Goal: Task Accomplishment & Management: Manage account settings

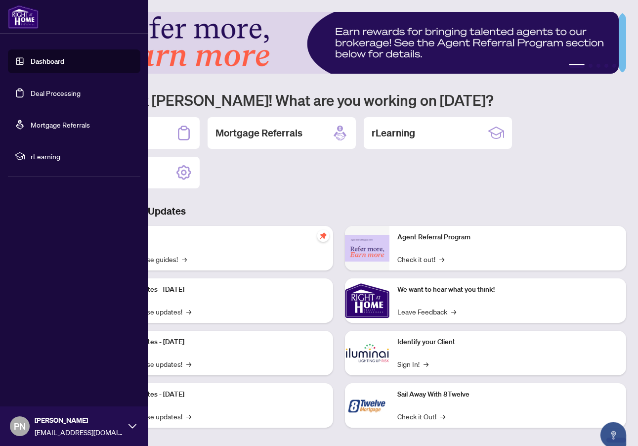
click at [53, 93] on link "Deal Processing" at bounding box center [56, 92] width 50 height 9
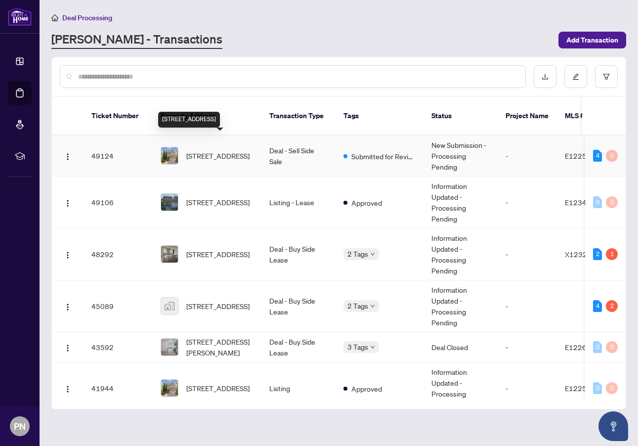
click at [214, 150] on span "[STREET_ADDRESS]" at bounding box center [217, 155] width 63 height 11
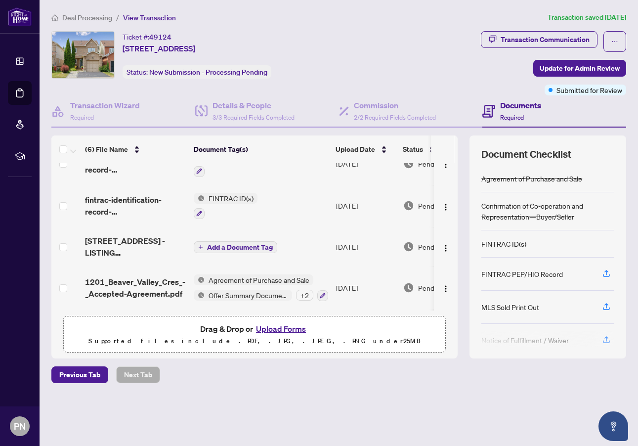
scroll to position [106, 0]
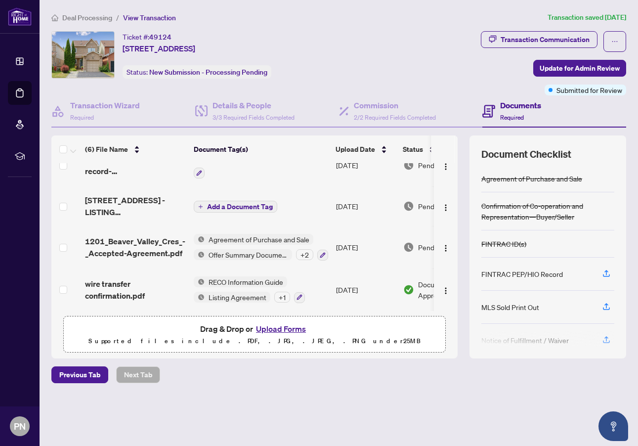
click at [293, 331] on button "Upload Forms" at bounding box center [281, 328] width 56 height 13
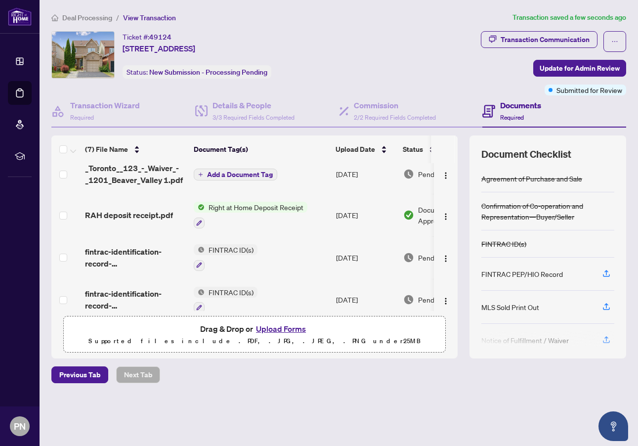
scroll to position [0, 0]
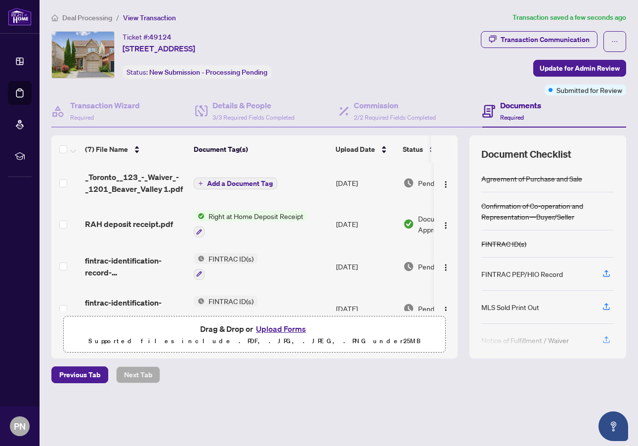
click at [245, 184] on span "Add a Document Tag" at bounding box center [240, 183] width 66 height 7
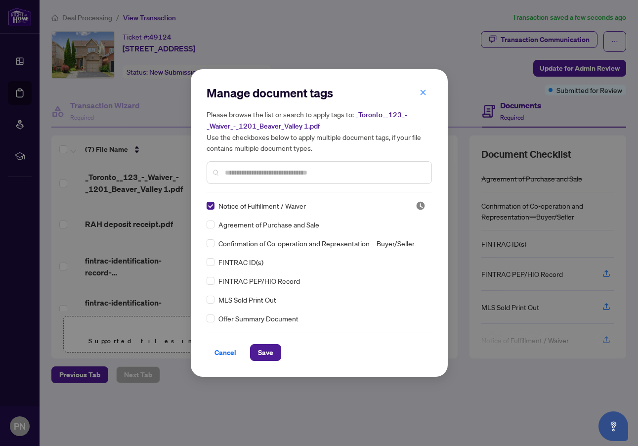
click at [264, 351] on span "Save" at bounding box center [265, 352] width 15 height 16
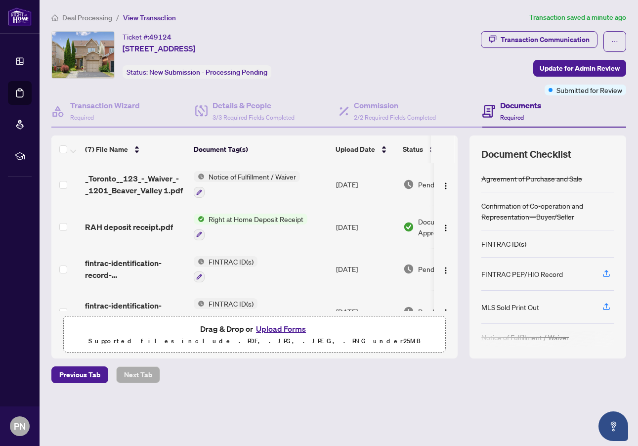
click at [608, 307] on icon "button" at bounding box center [606, 306] width 9 height 9
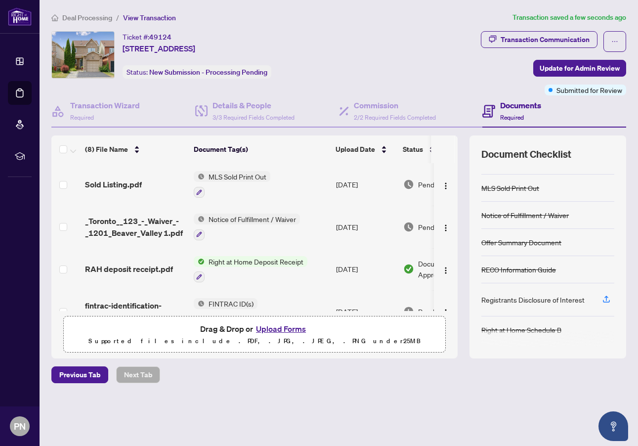
scroll to position [117, 0]
click at [288, 330] on button "Upload Forms" at bounding box center [281, 328] width 56 height 13
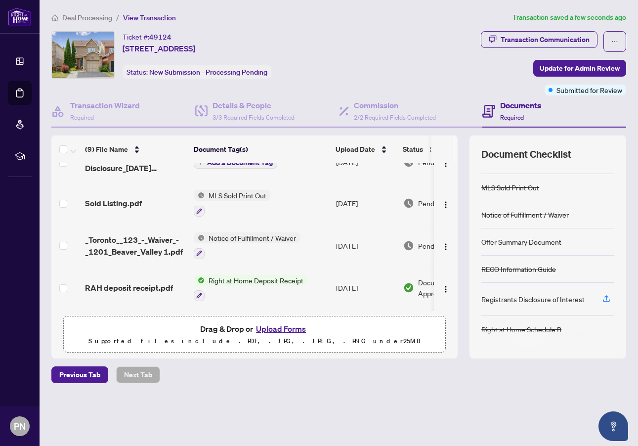
scroll to position [0, 0]
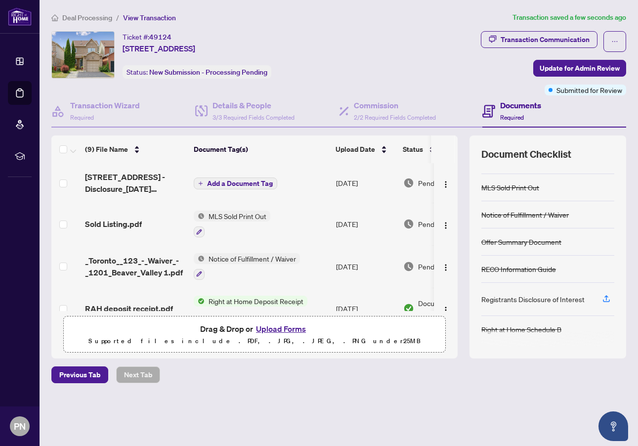
click at [249, 184] on span "Add a Document Tag" at bounding box center [240, 183] width 66 height 7
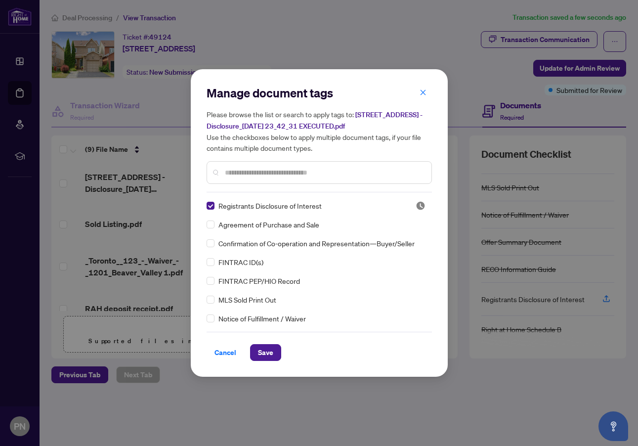
click at [264, 352] on span "Save" at bounding box center [265, 352] width 15 height 16
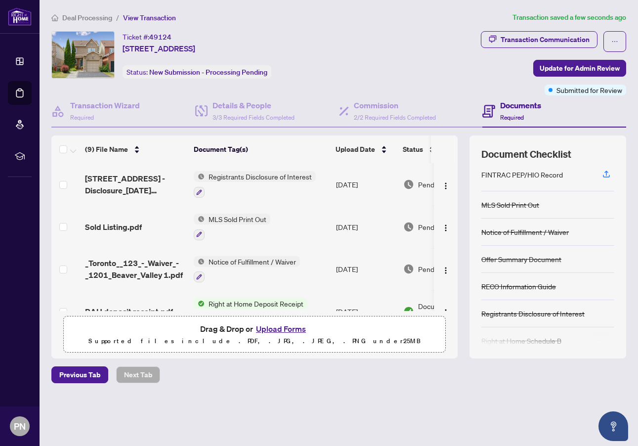
scroll to position [111, 0]
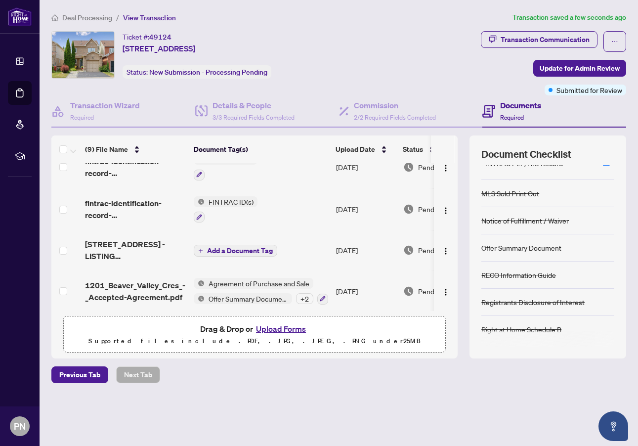
click at [585, 69] on span "Update for Admin Review" at bounding box center [580, 68] width 80 height 16
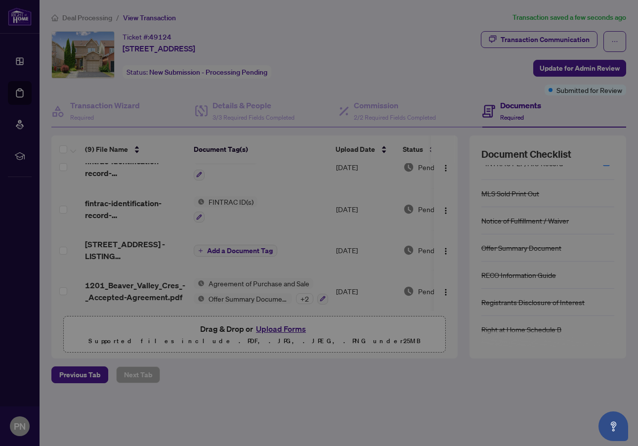
scroll to position [187, 0]
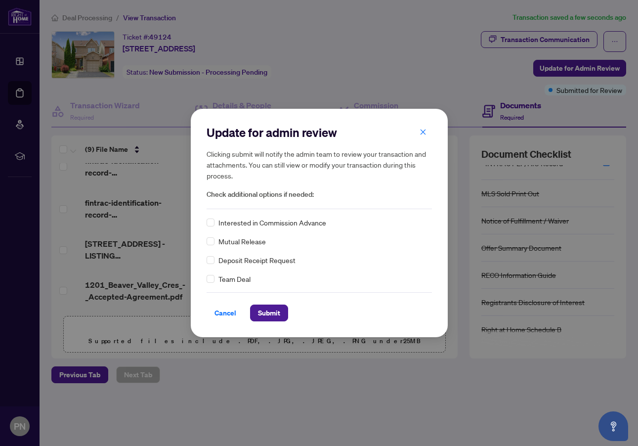
click at [264, 314] on span "Submit" at bounding box center [269, 313] width 22 height 16
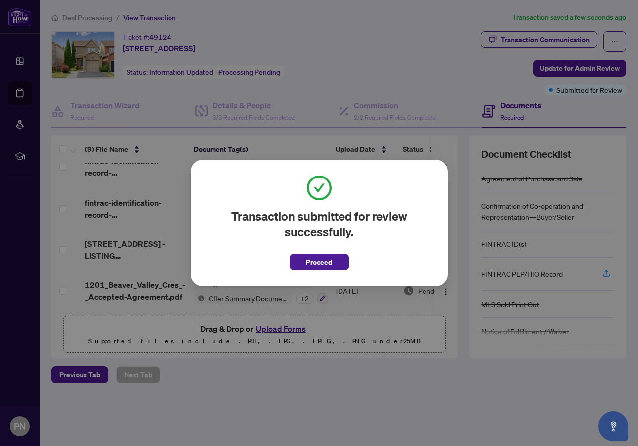
click at [319, 263] on span "Proceed" at bounding box center [319, 262] width 26 height 16
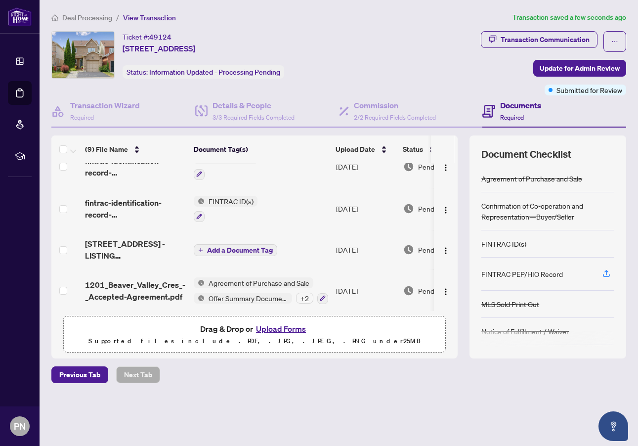
click at [94, 18] on span "Deal Processing" at bounding box center [87, 17] width 50 height 9
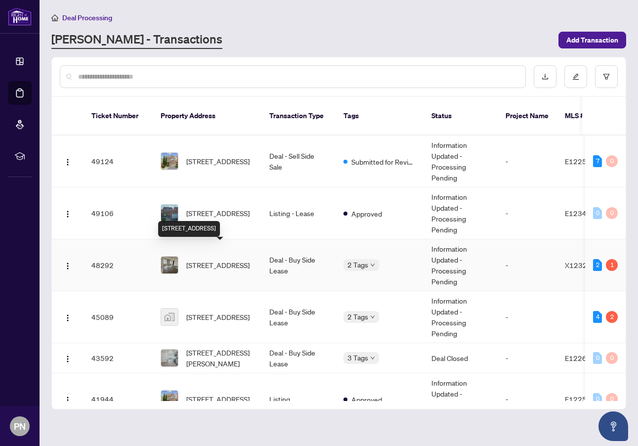
click at [244, 259] on span "[STREET_ADDRESS]" at bounding box center [217, 264] width 63 height 11
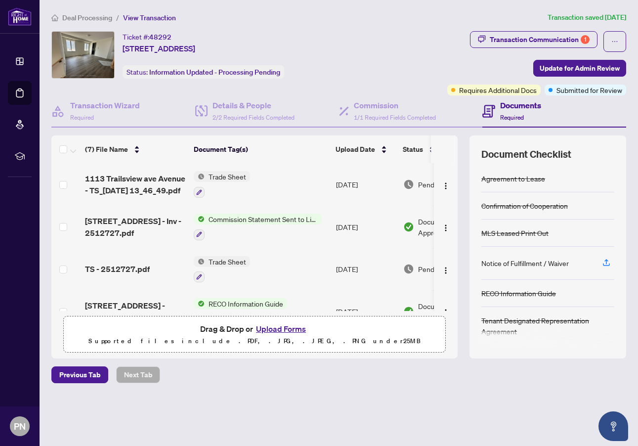
click at [512, 39] on div "Transaction Communication 1" at bounding box center [540, 40] width 100 height 16
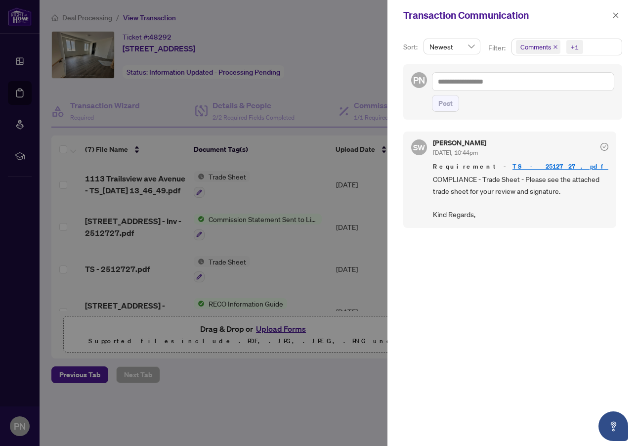
click at [617, 16] on icon "close" at bounding box center [615, 14] width 5 height 5
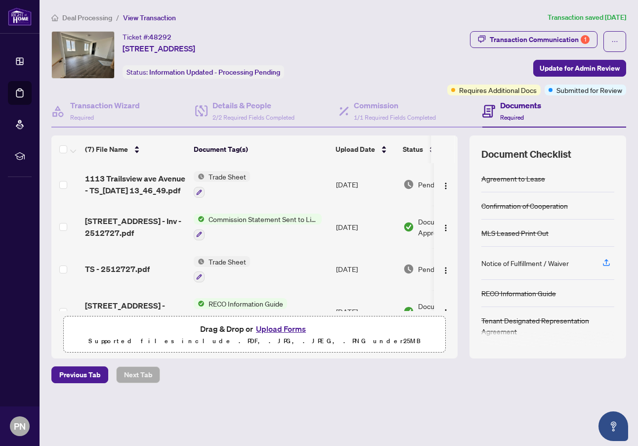
click at [89, 15] on span "Deal Processing" at bounding box center [87, 17] width 50 height 9
